Goal: Find specific page/section: Find specific page/section

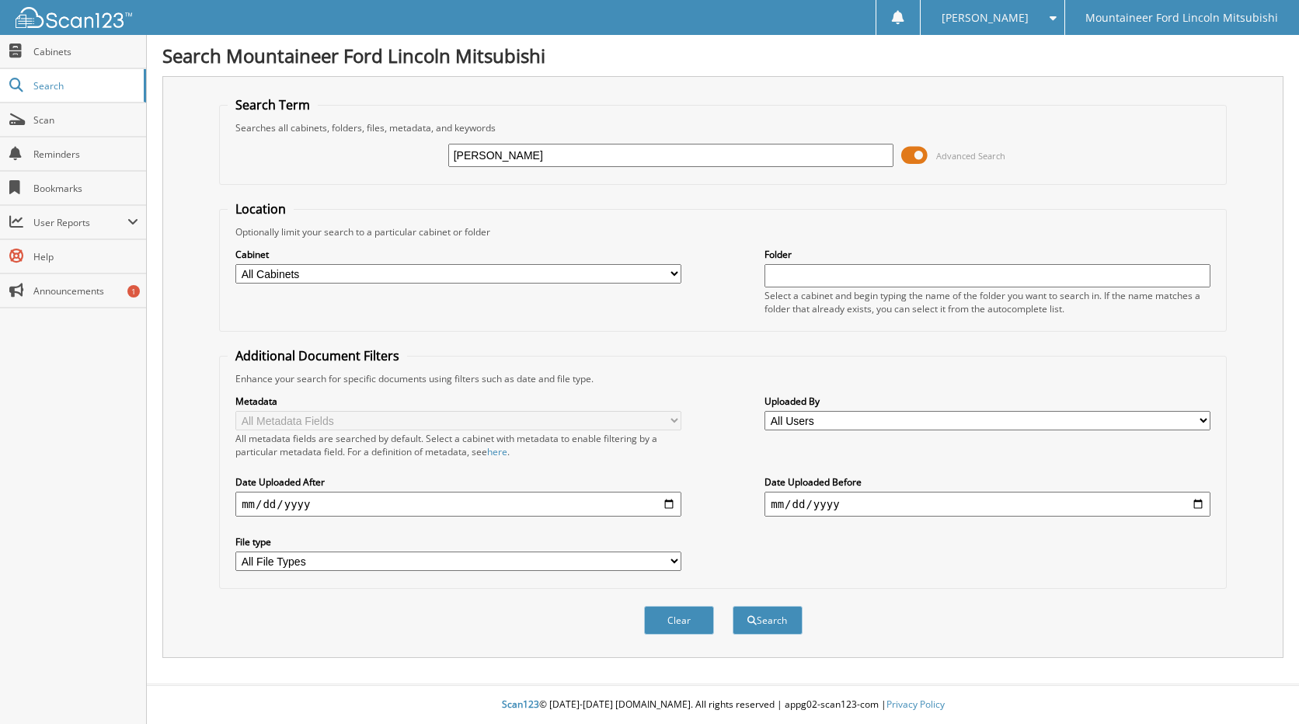
type input "[PERSON_NAME]"
click at [733, 606] on button "Search" at bounding box center [768, 620] width 70 height 29
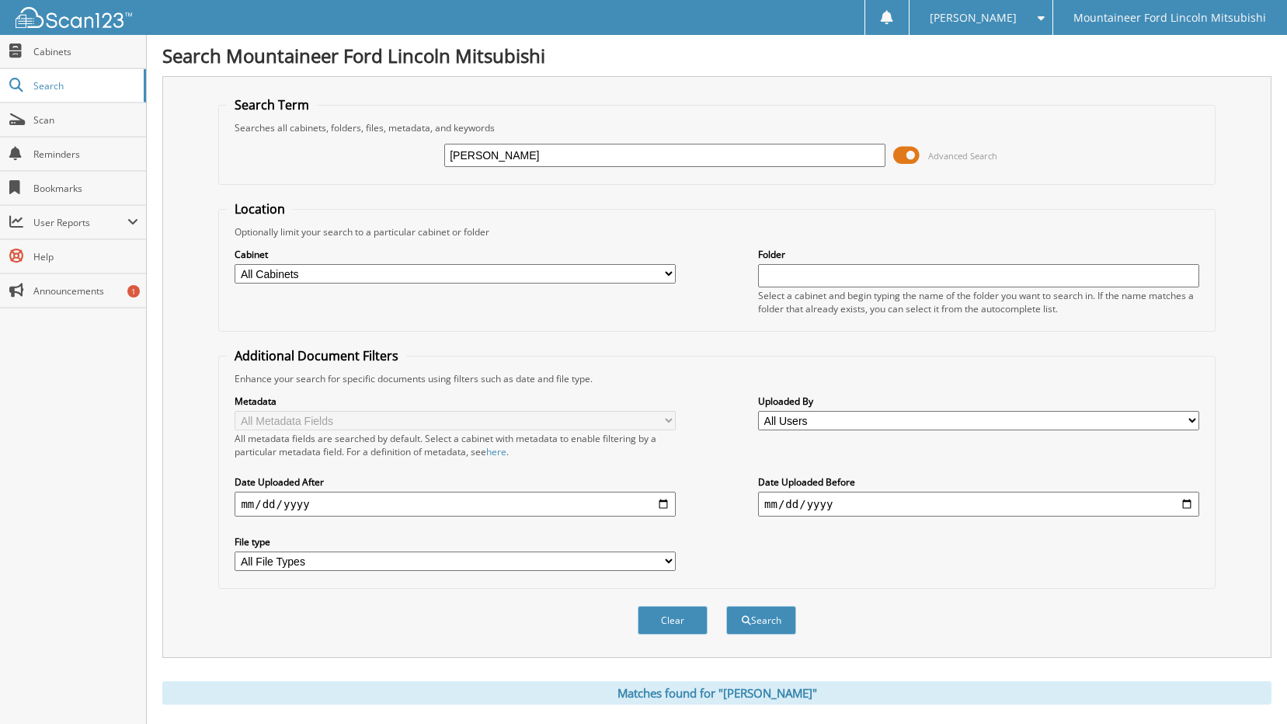
click at [907, 149] on span at bounding box center [906, 155] width 26 height 23
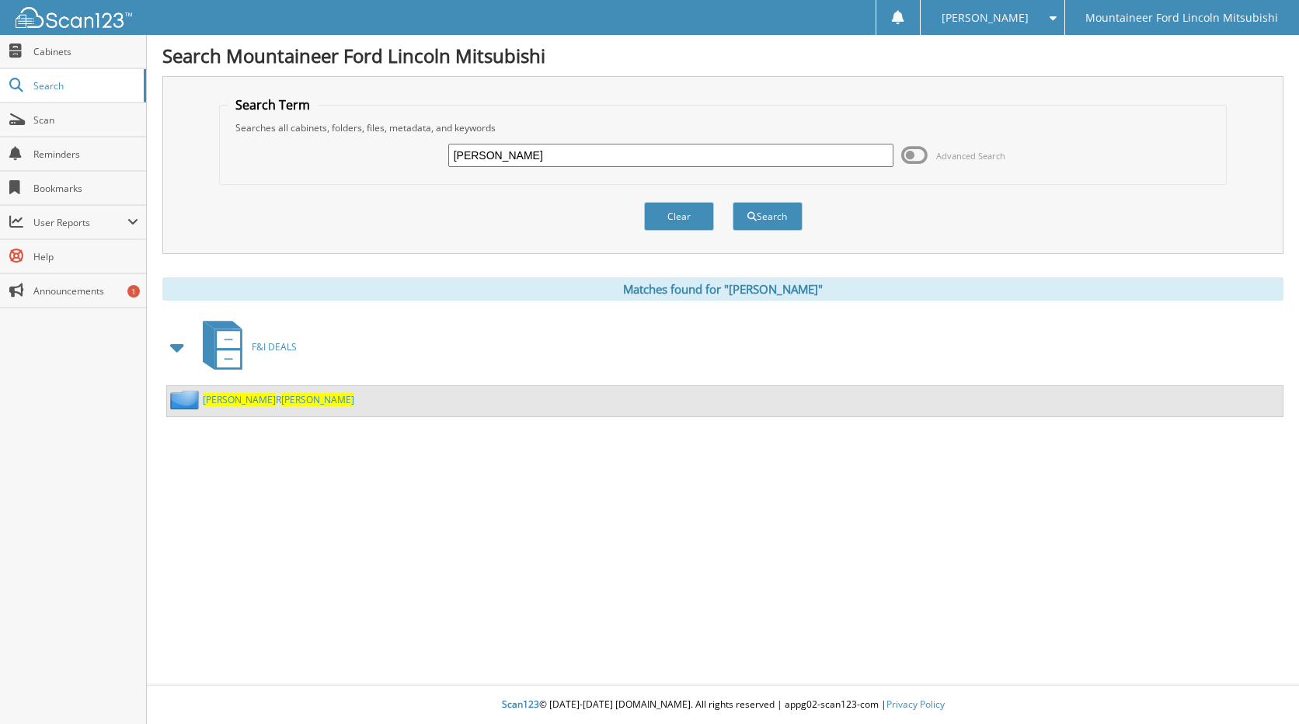
click at [281, 401] on span "[PERSON_NAME]" at bounding box center [317, 399] width 73 height 13
